Goal: Navigation & Orientation: Go to known website

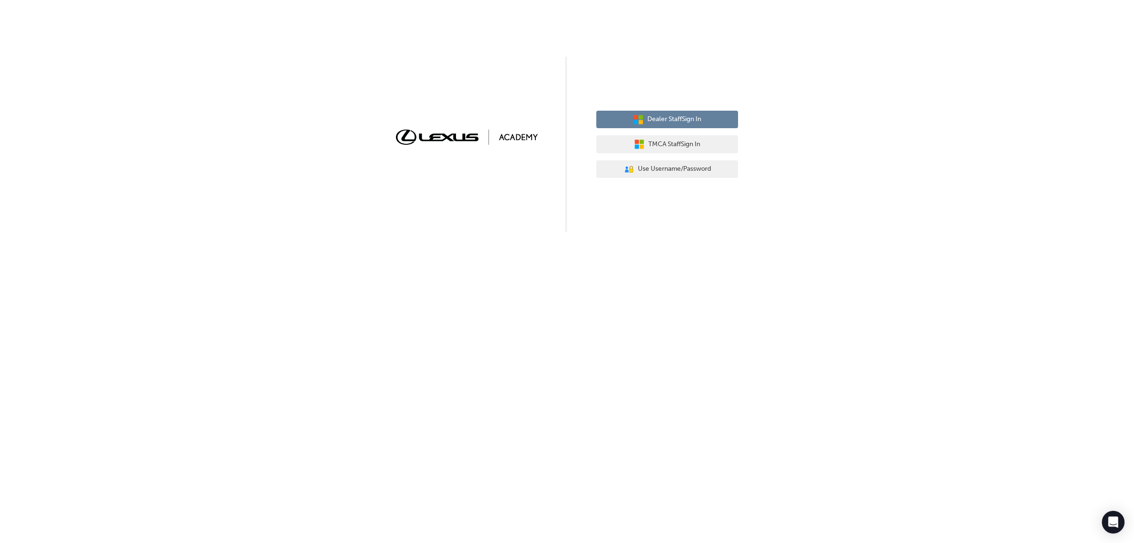
click at [679, 119] on span "Dealer Staff Sign In" at bounding box center [674, 119] width 54 height 11
click at [679, 122] on span "Dealer Staff Sign In" at bounding box center [674, 119] width 54 height 11
